Goal: Transaction & Acquisition: Subscribe to service/newsletter

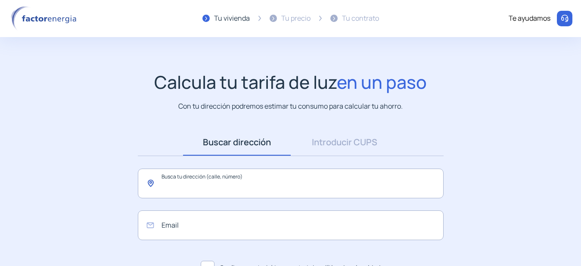
click at [272, 180] on input "text" at bounding box center [291, 183] width 306 height 30
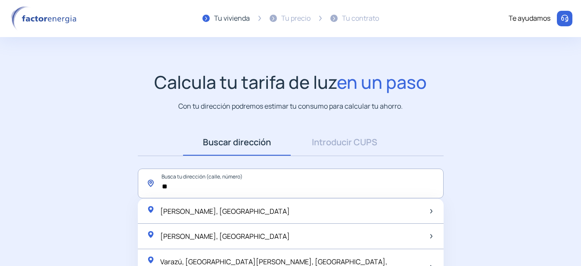
type input "*"
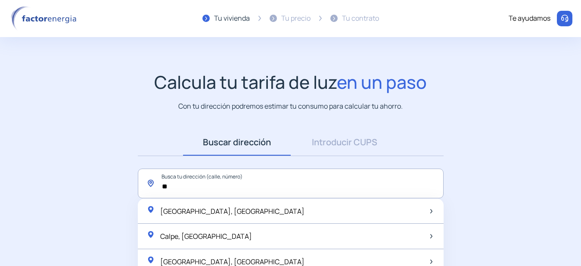
type input "*"
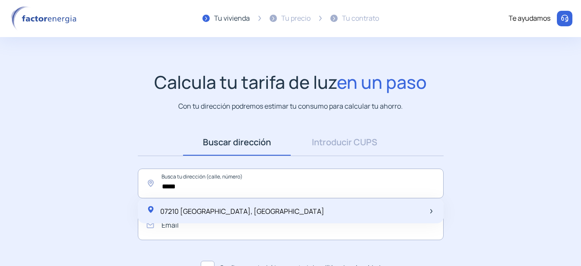
click at [265, 212] on div "07210 [GEOGRAPHIC_DATA], [GEOGRAPHIC_DATA]" at bounding box center [291, 210] width 306 height 25
type input "**********"
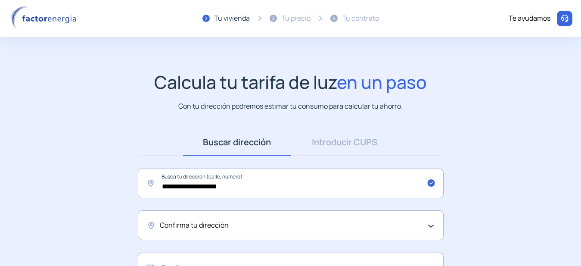
click at [232, 226] on div "Confirma tu dirección" at bounding box center [288, 225] width 257 height 11
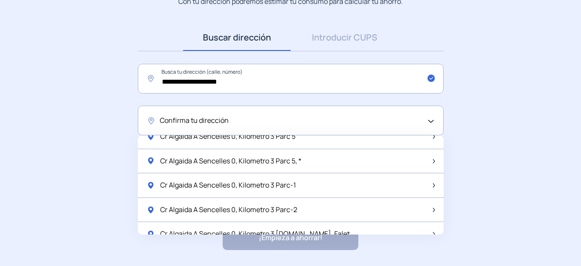
scroll to position [905, 0]
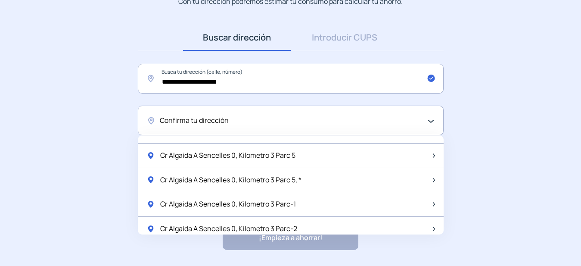
click at [478, 170] on app-search-direction-cups "**********" at bounding box center [290, 108] width 581 height 283
click at [184, 120] on span "Confirma tu dirección" at bounding box center [194, 120] width 69 height 11
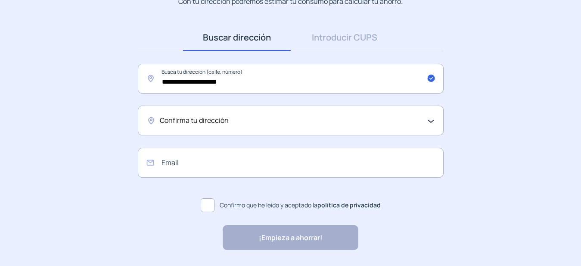
click at [184, 120] on span "Confirma tu dirección" at bounding box center [194, 120] width 69 height 11
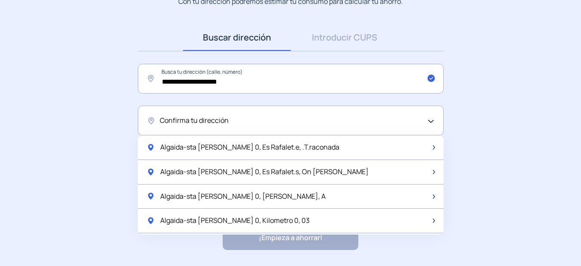
click at [150, 121] on div "Confirma tu dirección" at bounding box center [291, 120] width 306 height 30
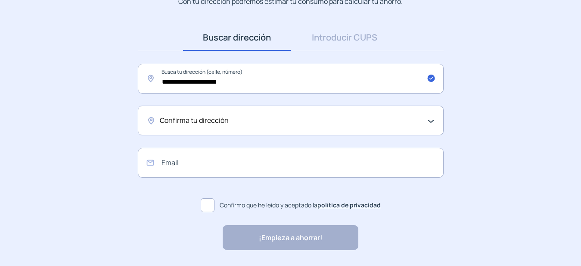
click at [150, 121] on div "Confirma tu dirección" at bounding box center [291, 120] width 306 height 30
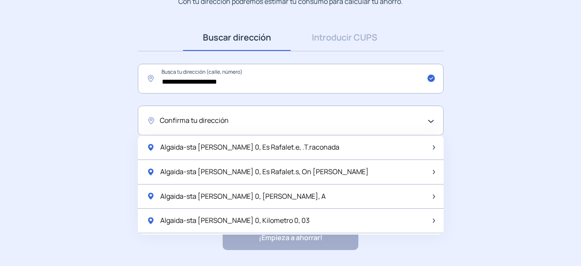
click at [390, 123] on div "Confirma tu dirección" at bounding box center [288, 120] width 257 height 11
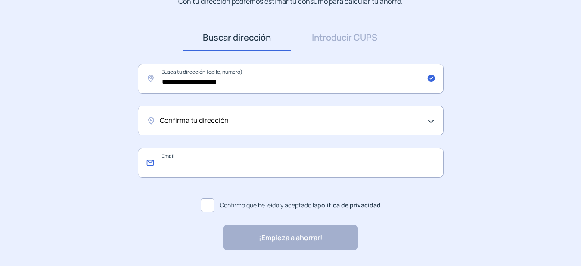
click at [358, 164] on input "email" at bounding box center [291, 163] width 306 height 30
type input "**********"
click at [210, 202] on span at bounding box center [208, 205] width 14 height 14
click at [256, 237] on div "¡Empieza a ahorrar! "Excelente servicio y atención al cliente" "Respeto por el …" at bounding box center [291, 237] width 136 height 25
click at [274, 233] on div "¡Empieza a ahorrar! "Excelente servicio y atención al cliente" "Respeto por el …" at bounding box center [291, 237] width 136 height 25
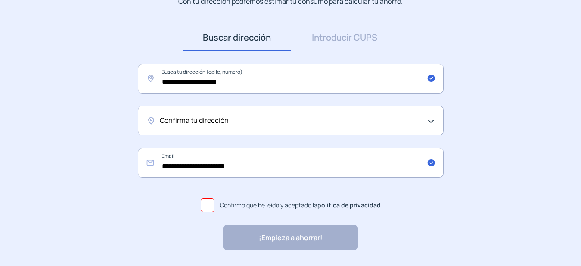
click at [274, 233] on div "¡Empieza a ahorrar! "Excelente servicio y atención al cliente" "Respeto por el …" at bounding box center [291, 237] width 136 height 25
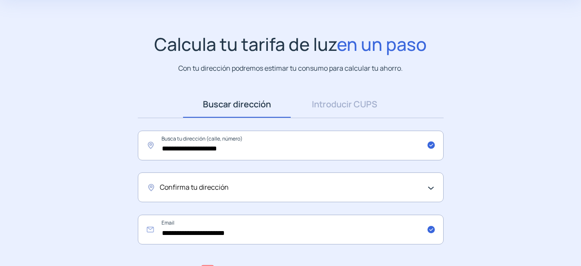
scroll to position [37, 0]
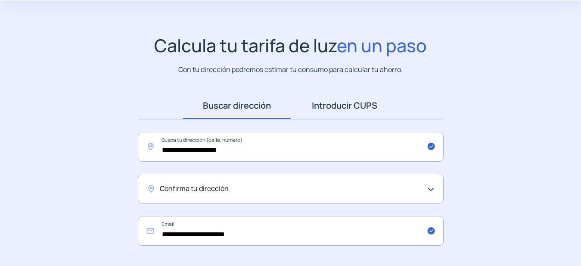
click at [347, 113] on link "Introducir CUPS" at bounding box center [345, 105] width 108 height 27
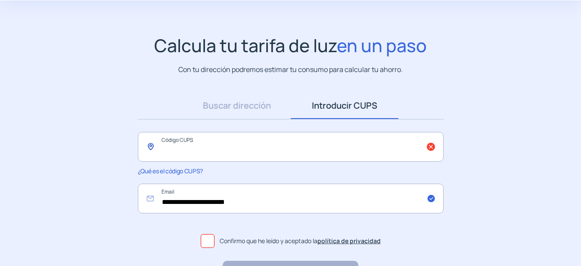
click at [278, 155] on input "text" at bounding box center [291, 147] width 306 height 30
type input "**********"
click at [209, 239] on span at bounding box center [208, 241] width 14 height 14
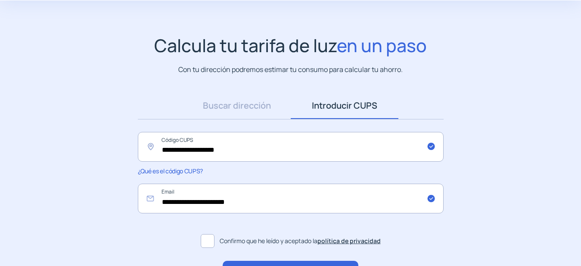
scroll to position [86, 0]
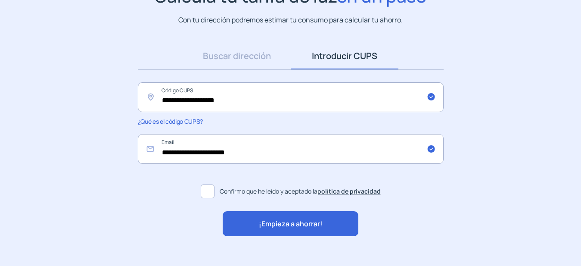
click at [308, 224] on span "¡Empieza a ahorrar!" at bounding box center [291, 223] width 64 height 11
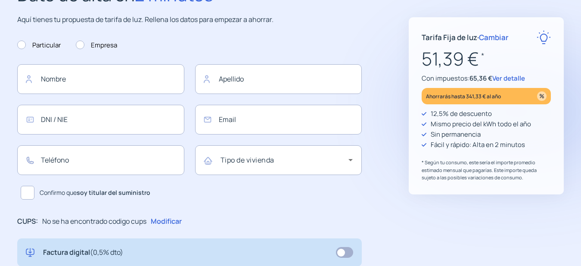
type input "**********"
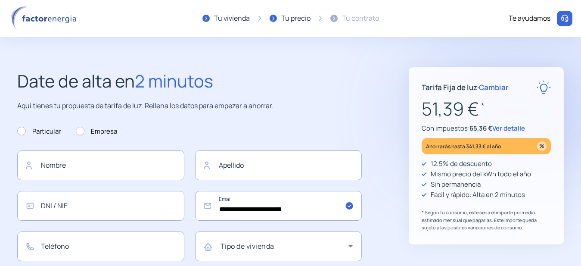
click at [514, 129] on span "Ver detalle" at bounding box center [508, 128] width 33 height 9
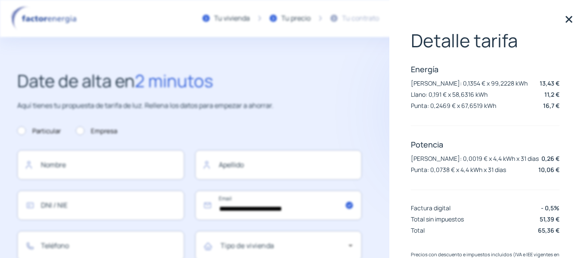
click at [562, 16] on img at bounding box center [568, 19] width 13 height 13
